Goal: Information Seeking & Learning: Learn about a topic

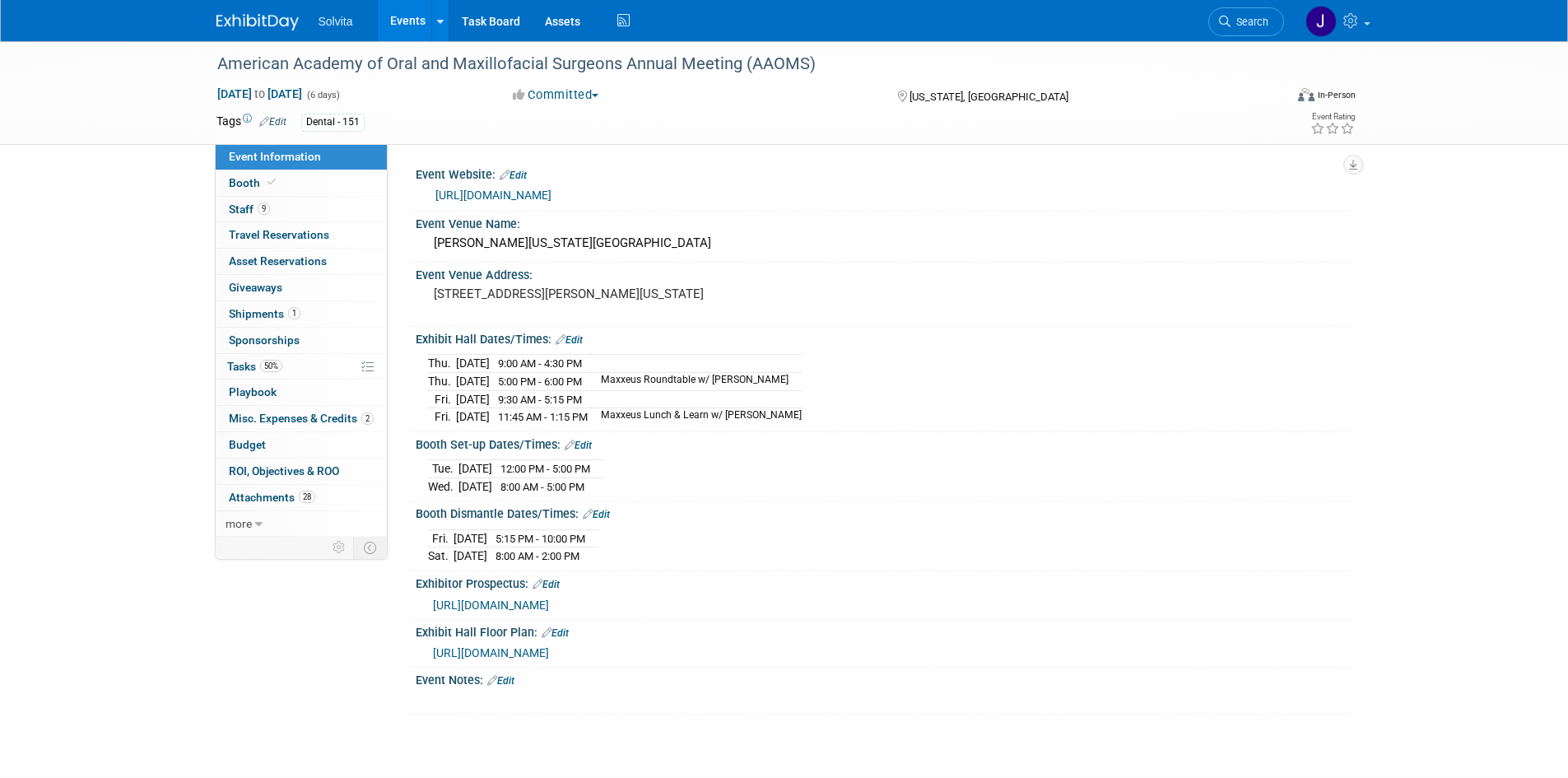
click at [240, 23] on img at bounding box center [258, 22] width 83 height 17
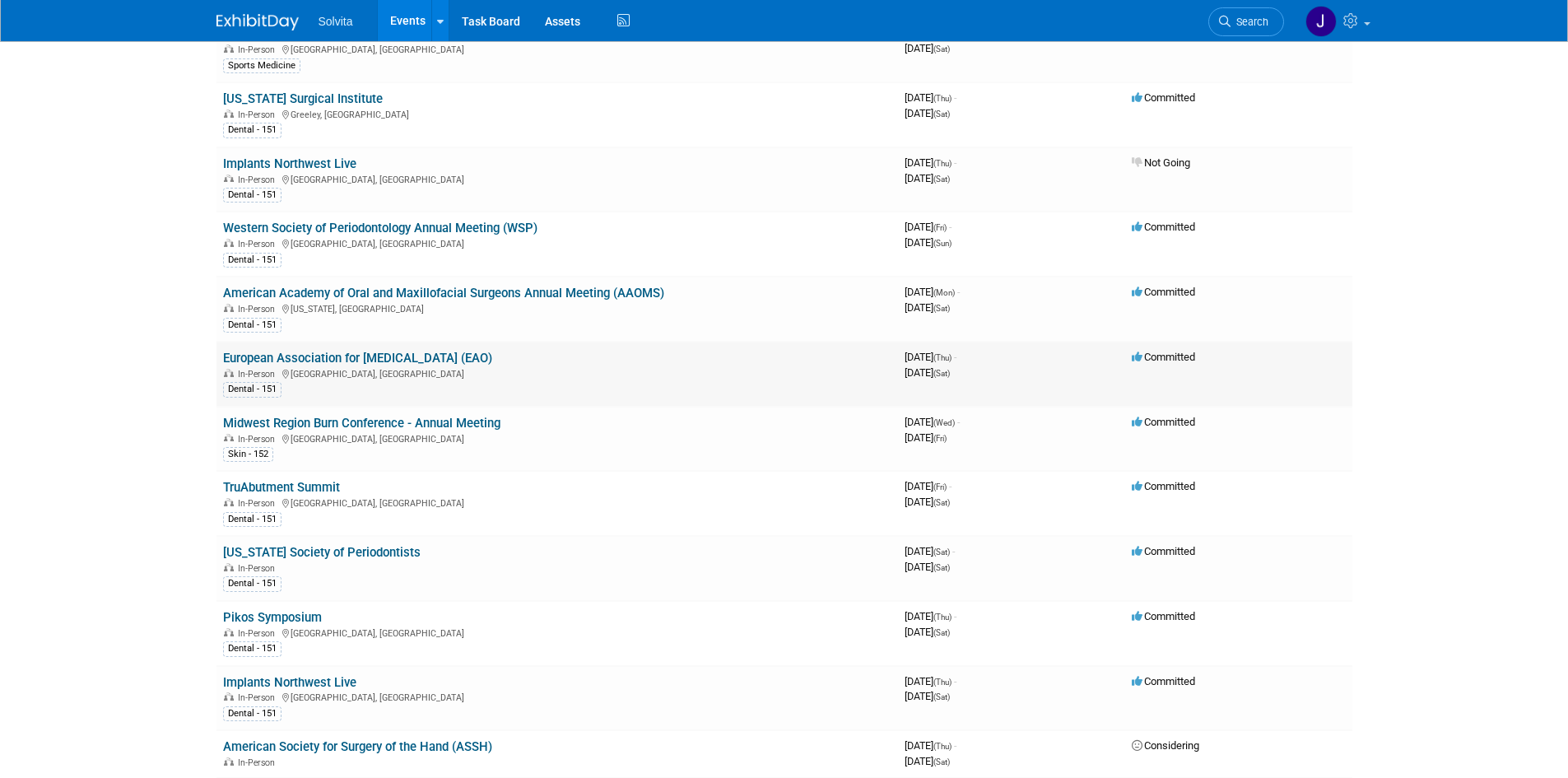
scroll to position [329, 0]
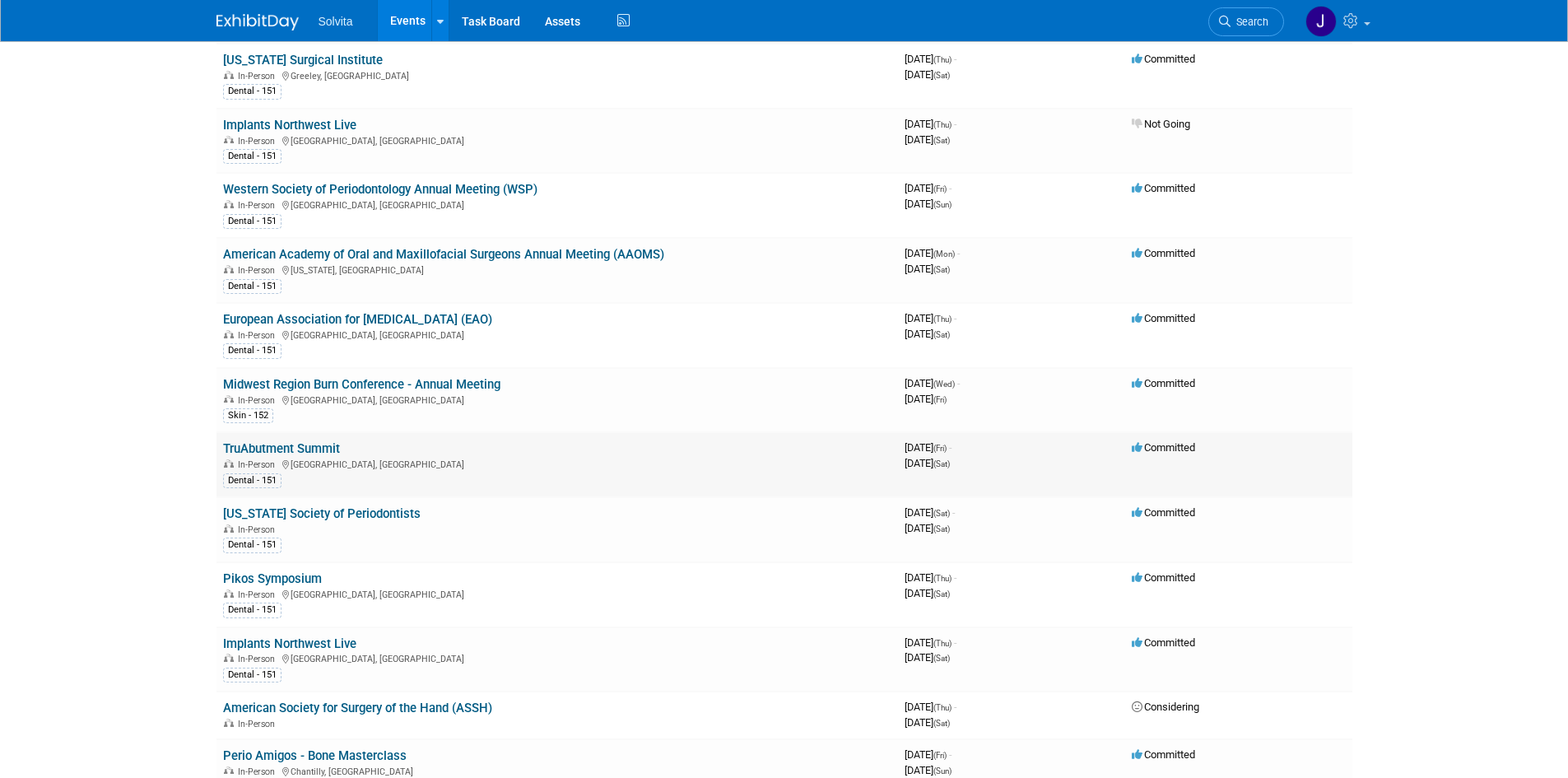
click at [288, 446] on link "TruAbutment Summit" at bounding box center [281, 449] width 117 height 15
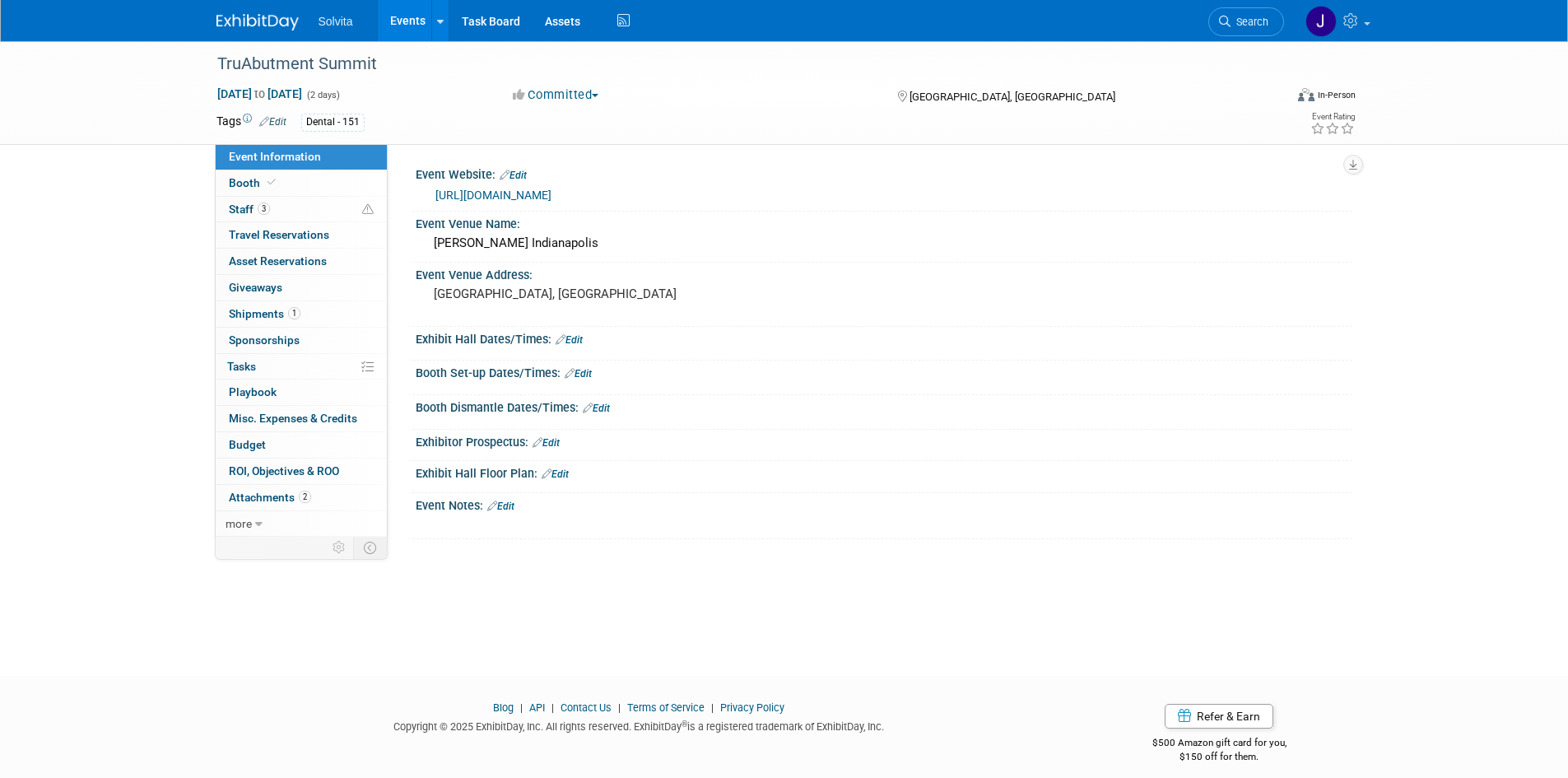
click at [507, 192] on link "https://web.cvent.com/event/5c8bc5bc-4224-4d76-b179-e493ca00935a/summary" at bounding box center [493, 195] width 116 height 13
click at [267, 45] on div at bounding box center [742, 48] width 1061 height 14
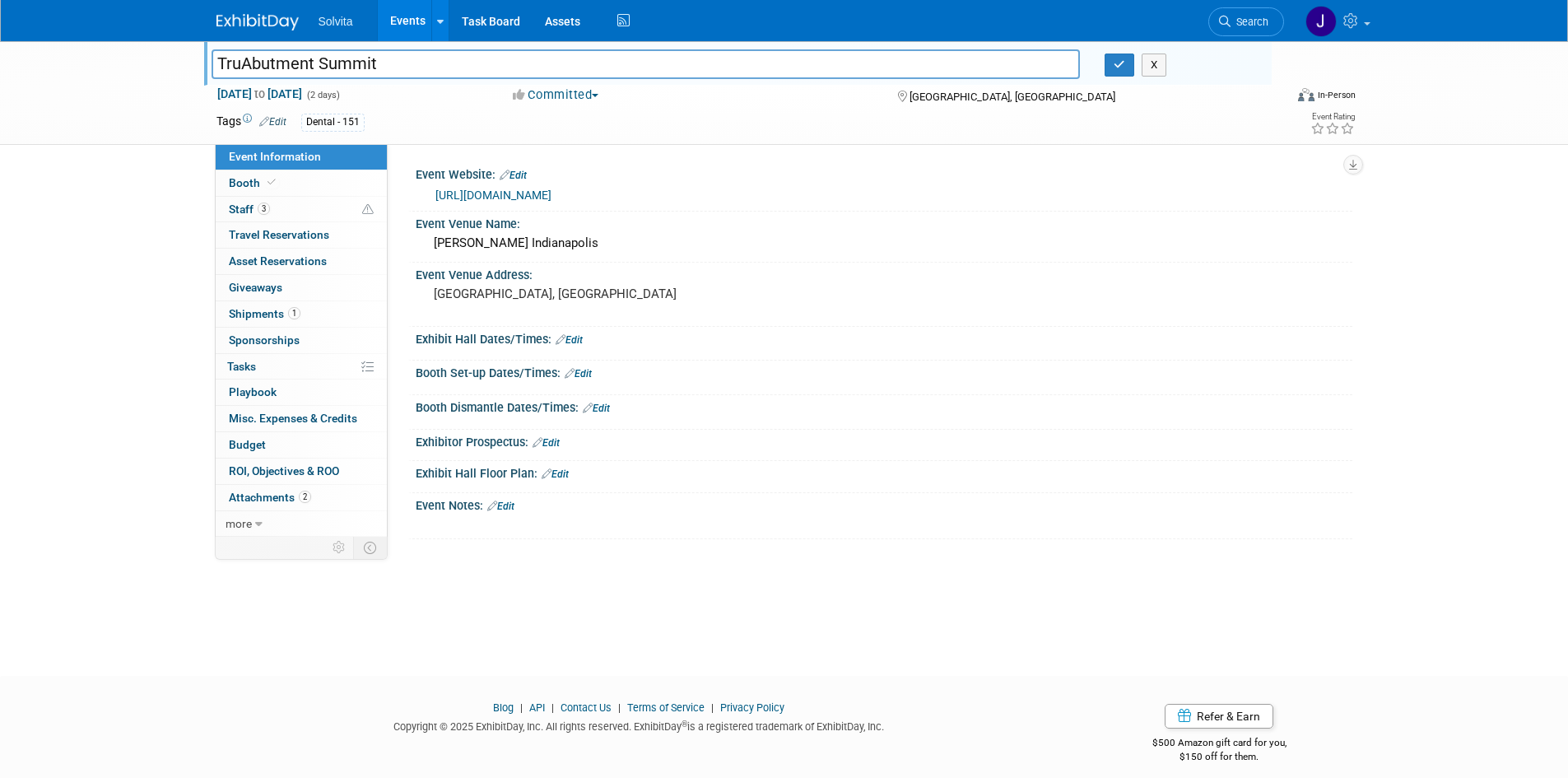
click at [267, 25] on img at bounding box center [258, 22] width 83 height 17
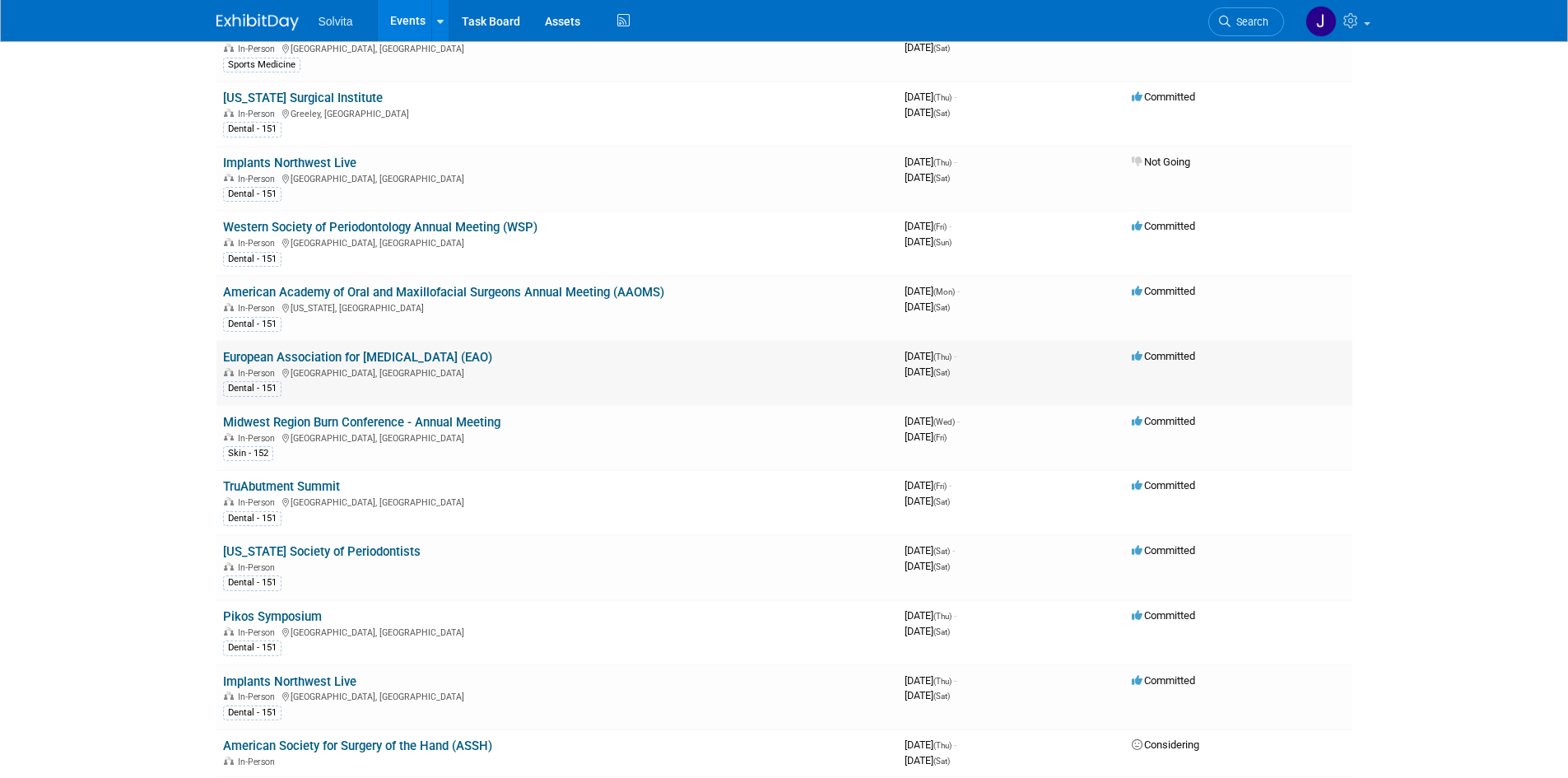
scroll to position [329, 0]
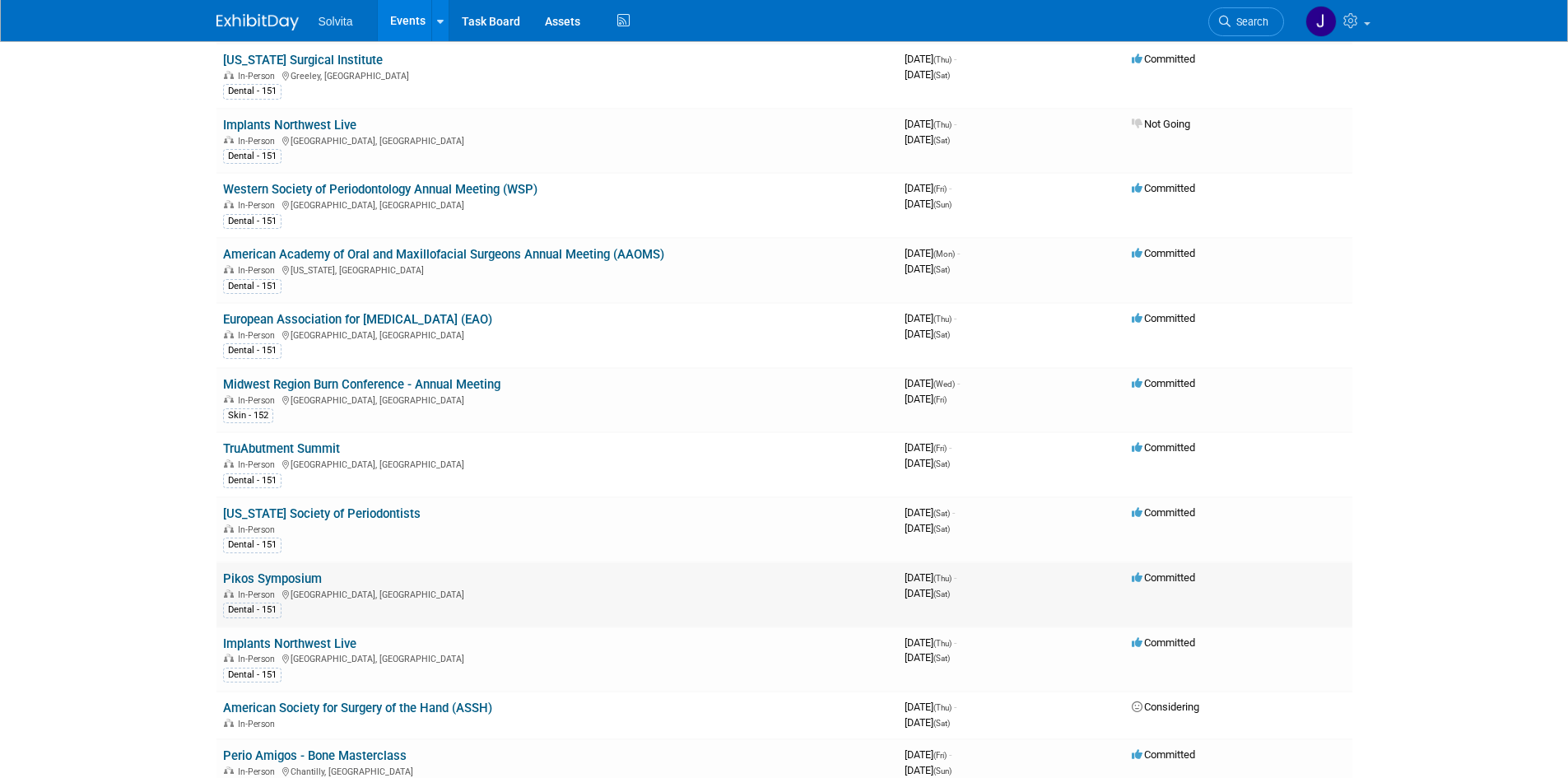
click at [302, 583] on link "Pikos Symposium" at bounding box center [272, 578] width 98 height 15
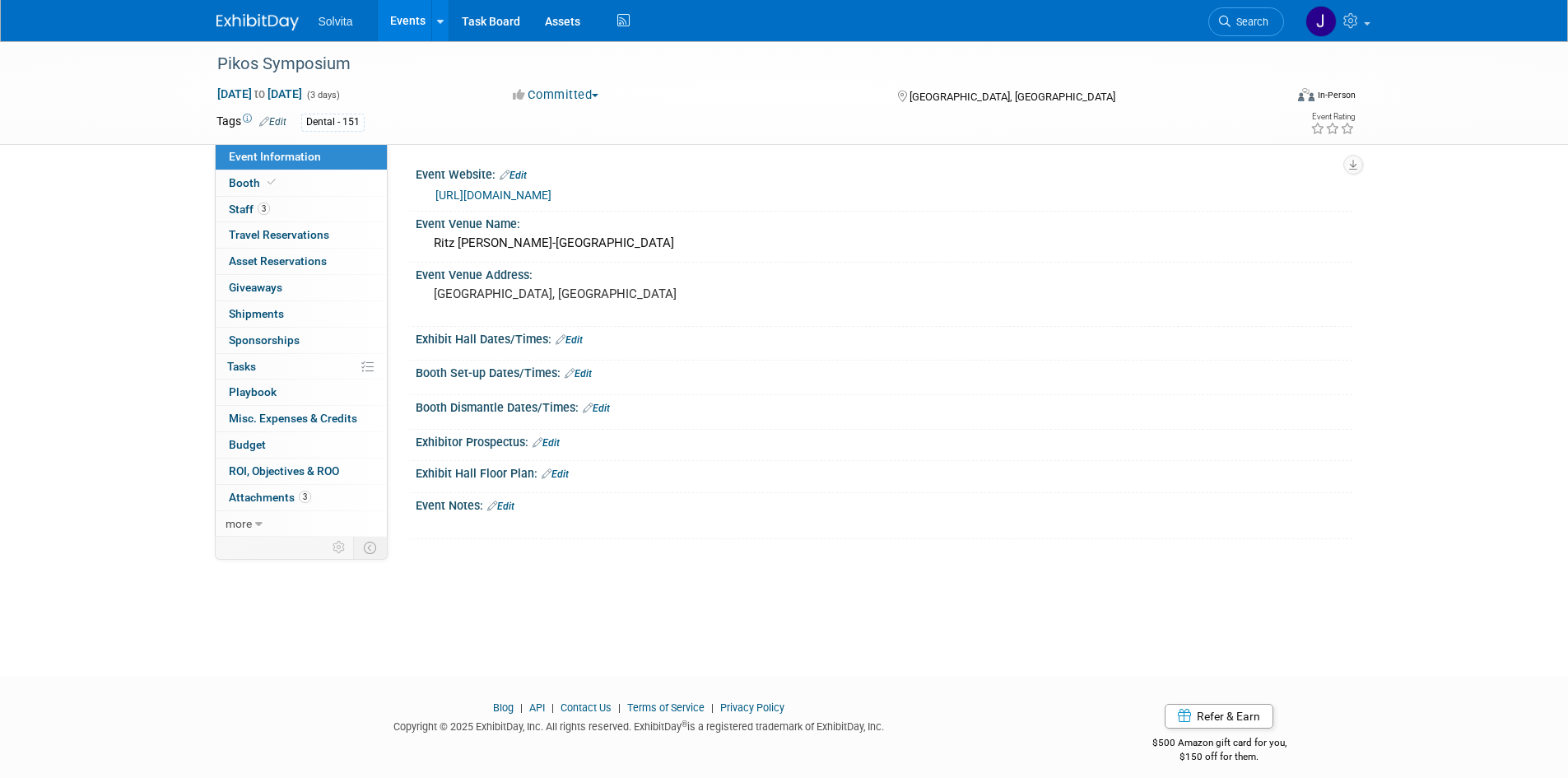
click at [551, 195] on link "https://www.pikosinstitute.com/live-courses/pikos-symposium-2025-full-arch-imme…" at bounding box center [493, 195] width 116 height 13
